Goal: Task Accomplishment & Management: Manage account settings

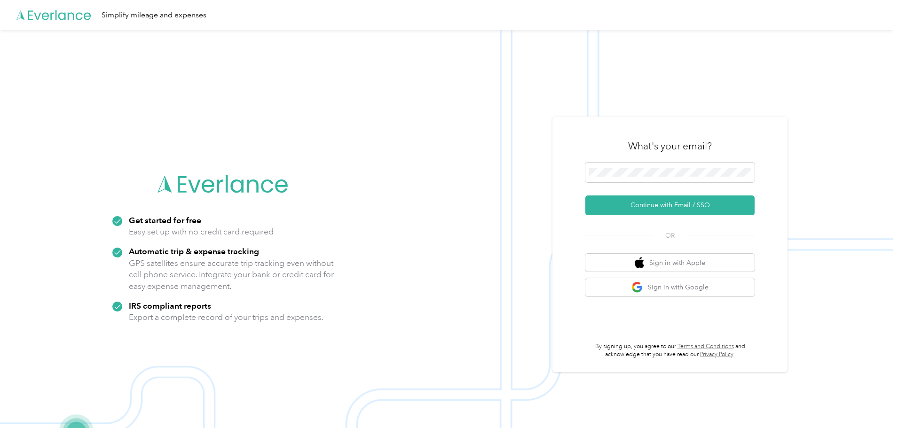
click at [622, 216] on div "What's your email? Continue with Email / SSO OR Sign in with Apple Sign in with…" at bounding box center [669, 244] width 169 height 229
click at [622, 210] on button "Continue with Email / SSO" at bounding box center [669, 206] width 169 height 20
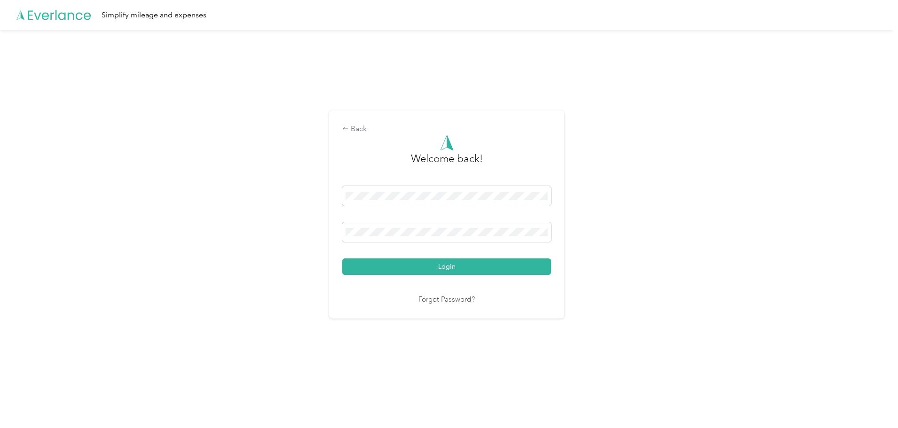
click at [463, 247] on div "Login" at bounding box center [446, 230] width 209 height 89
click at [342, 258] on button "Login" at bounding box center [446, 266] width 209 height 16
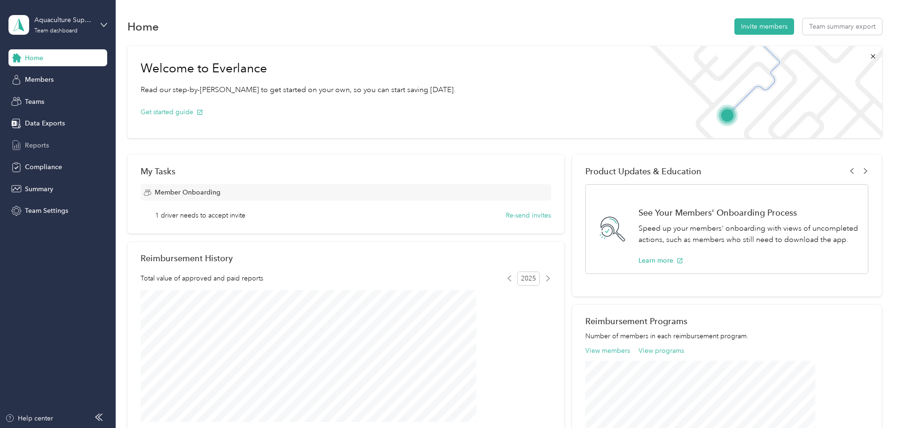
click at [59, 139] on div "Reports" at bounding box center [57, 145] width 99 height 17
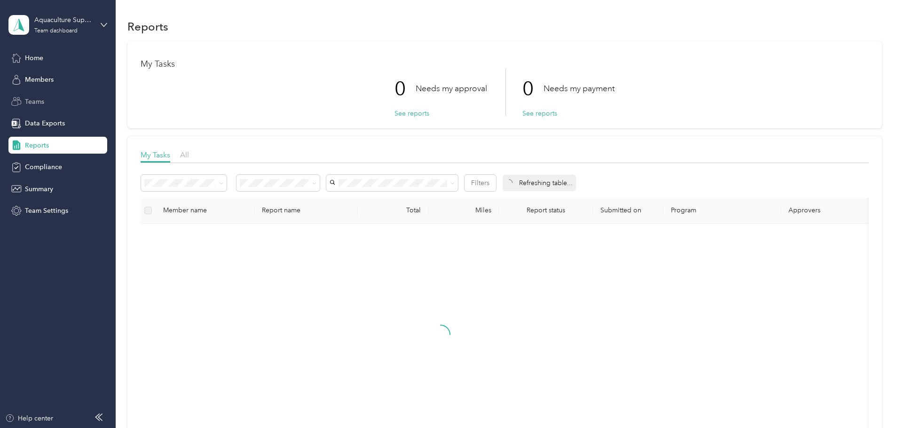
click at [40, 101] on span "Teams" at bounding box center [34, 102] width 19 height 10
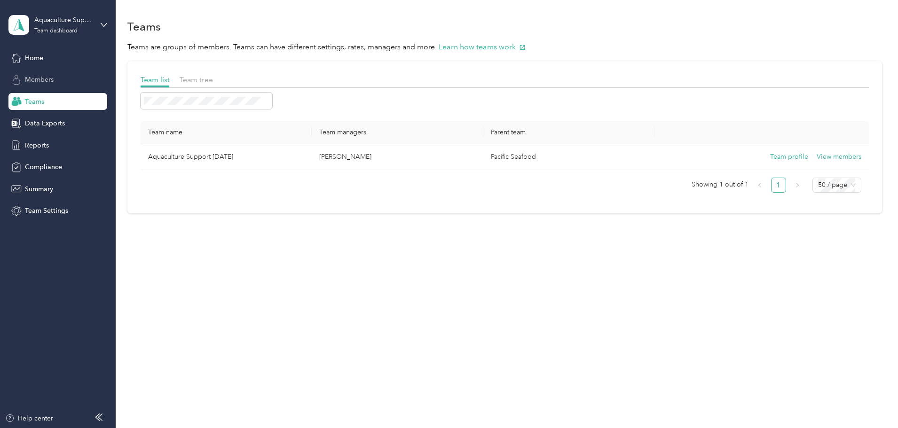
click at [42, 78] on span "Members" at bounding box center [39, 80] width 29 height 10
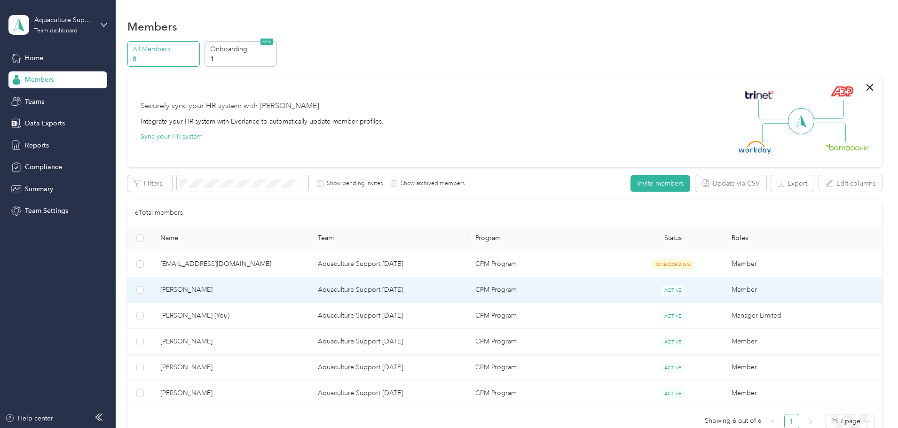
click at [303, 290] on span "[PERSON_NAME]" at bounding box center [231, 290] width 142 height 10
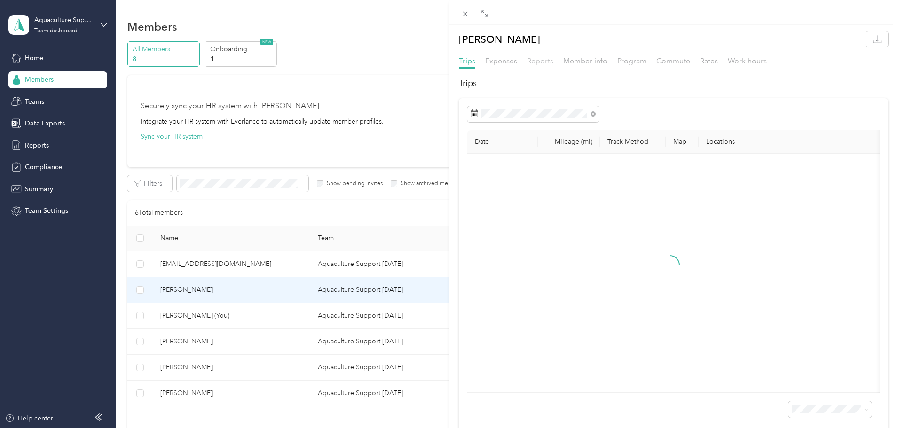
click at [544, 58] on span "Reports" at bounding box center [540, 60] width 26 height 9
